Goal: Navigation & Orientation: Find specific page/section

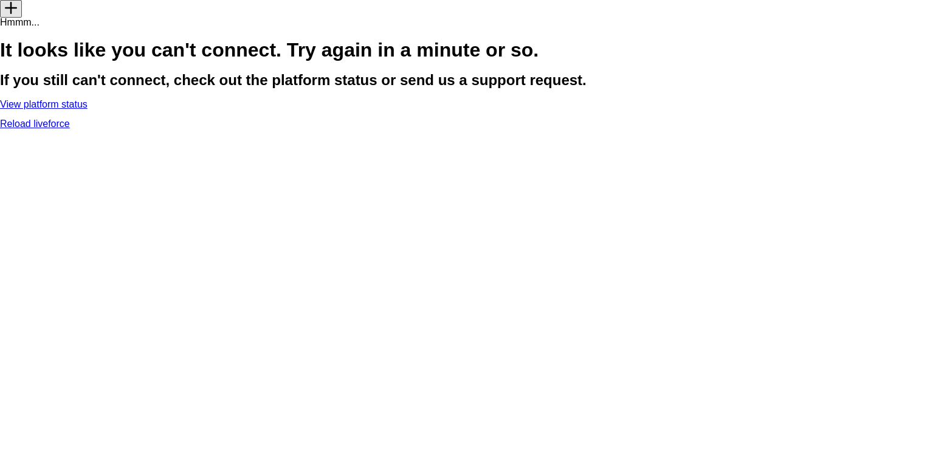
click at [70, 129] on link "Reload liveforce" at bounding box center [35, 124] width 70 height 10
